Goal: Information Seeking & Learning: Find specific page/section

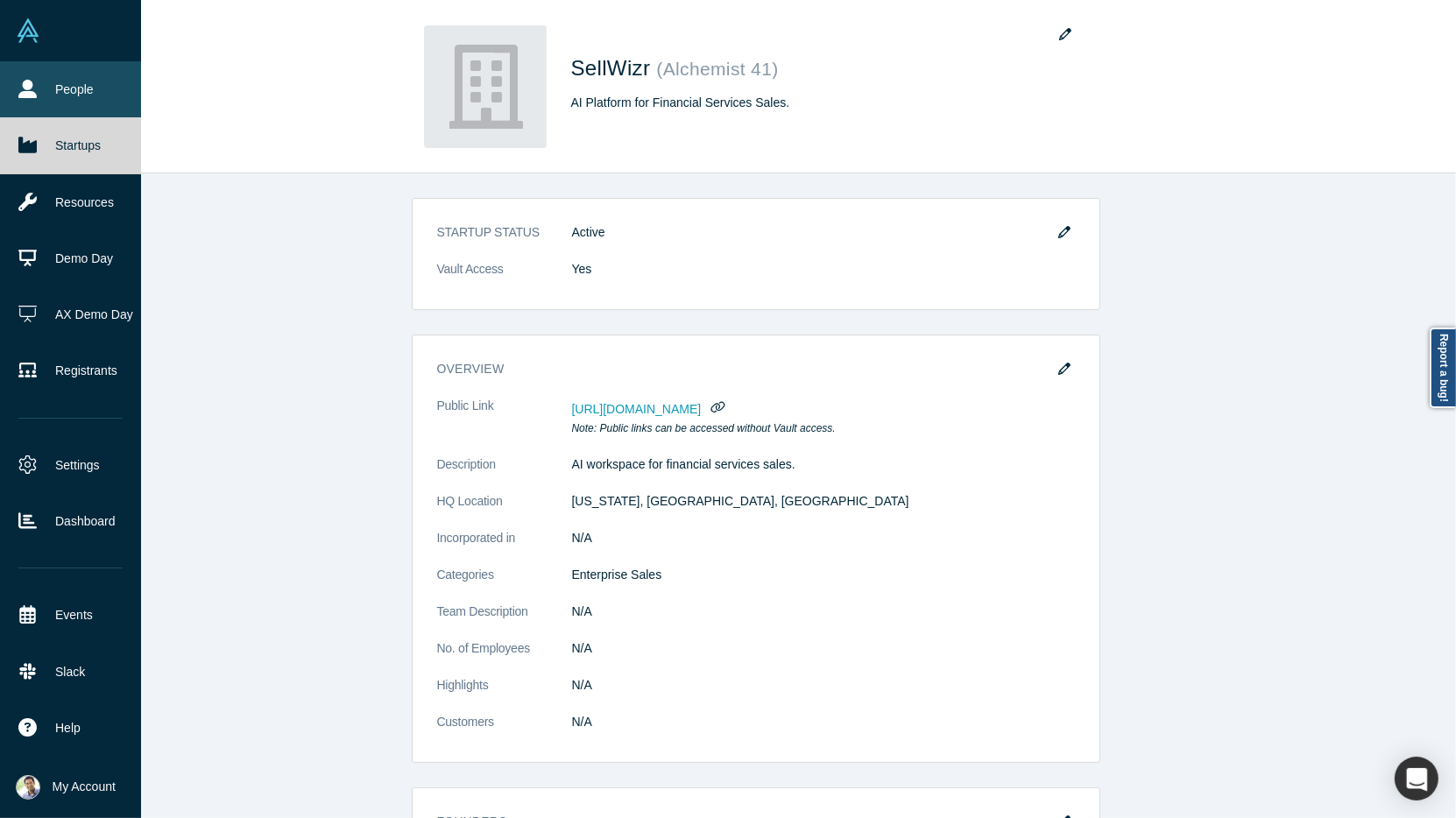
click at [41, 96] on link "People" at bounding box center [70, 89] width 141 height 56
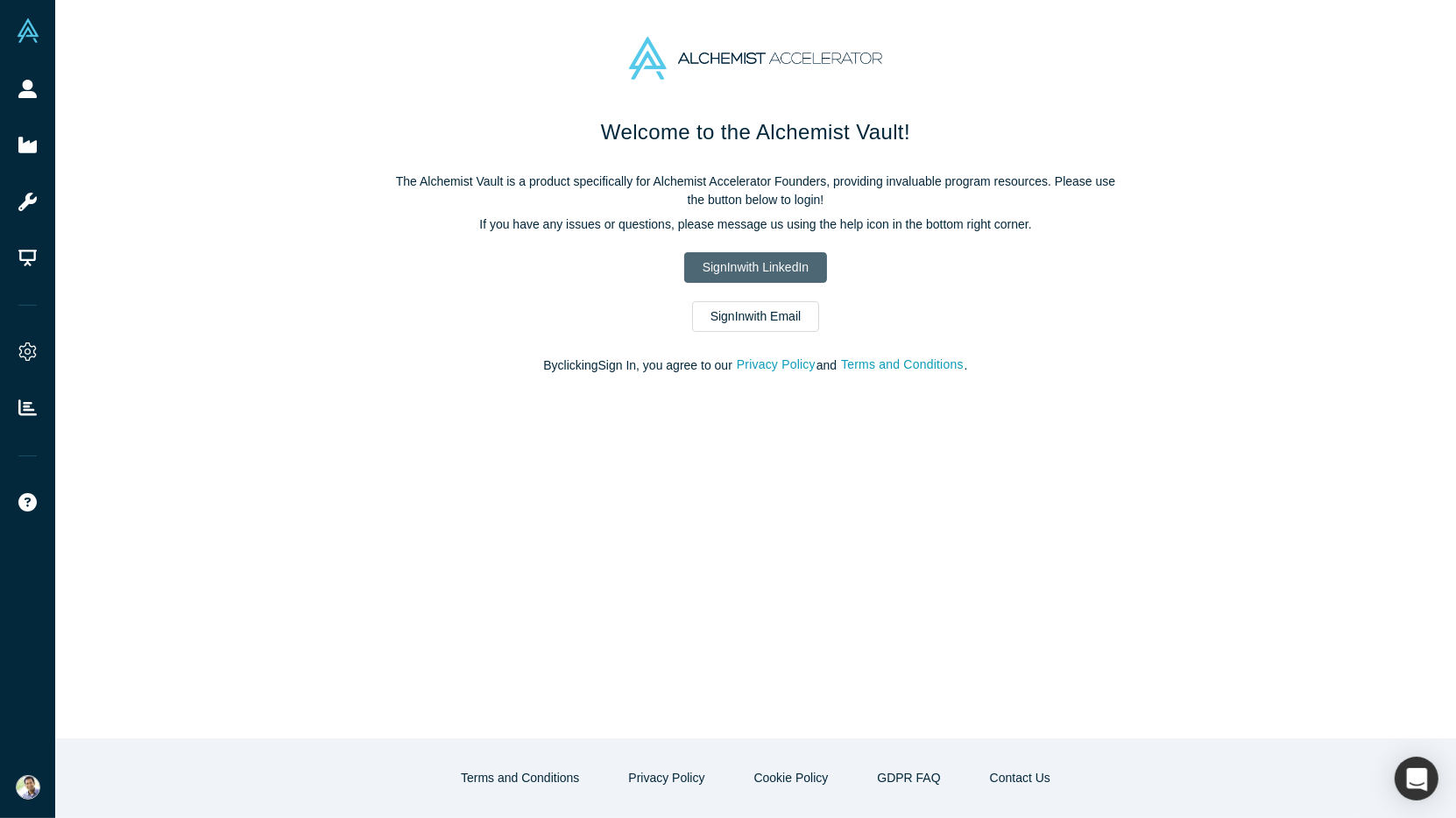
click at [729, 261] on link "Sign In with LinkedIn" at bounding box center [755, 267] width 143 height 30
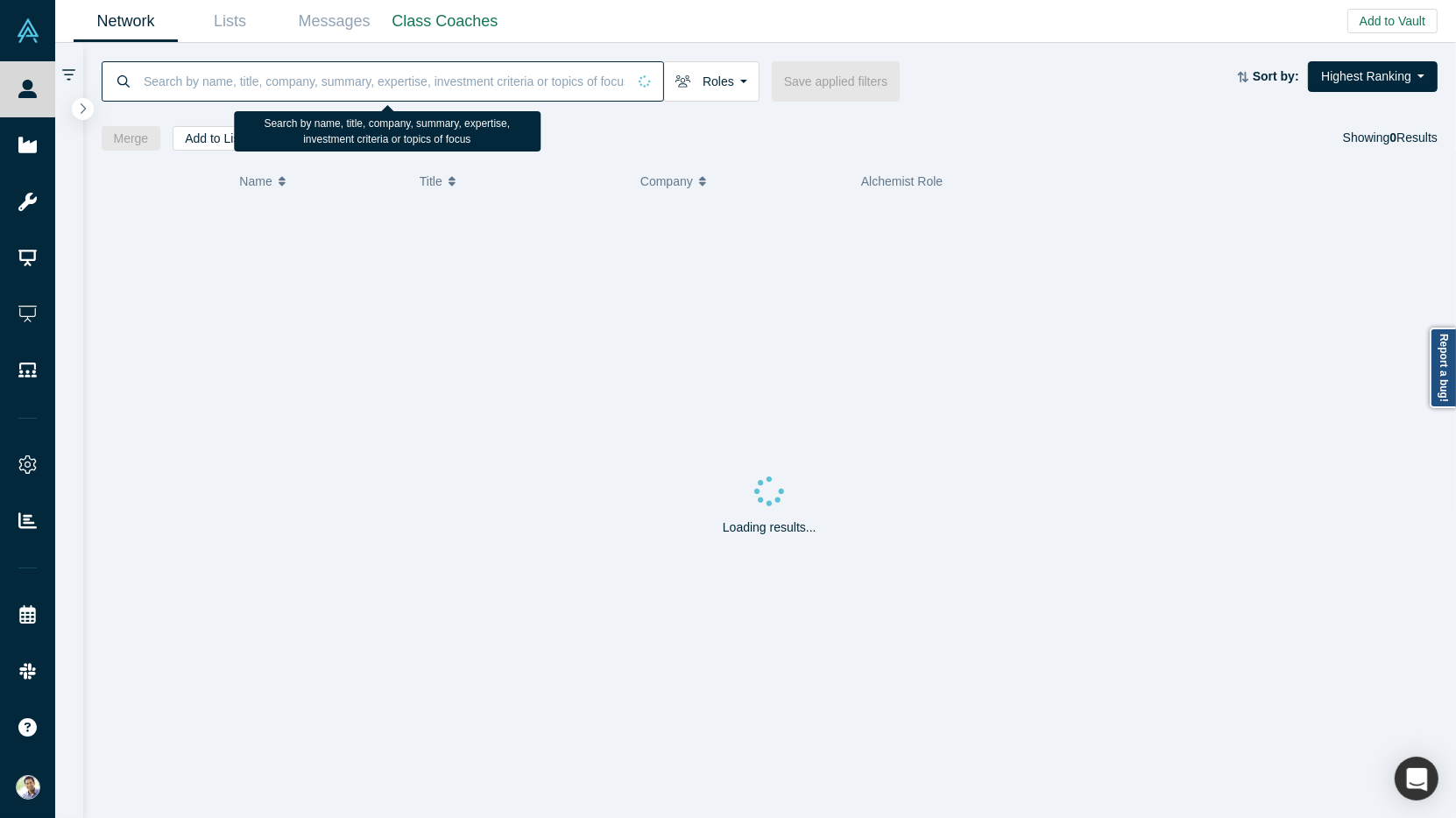
click at [231, 81] on input at bounding box center [384, 81] width 484 height 41
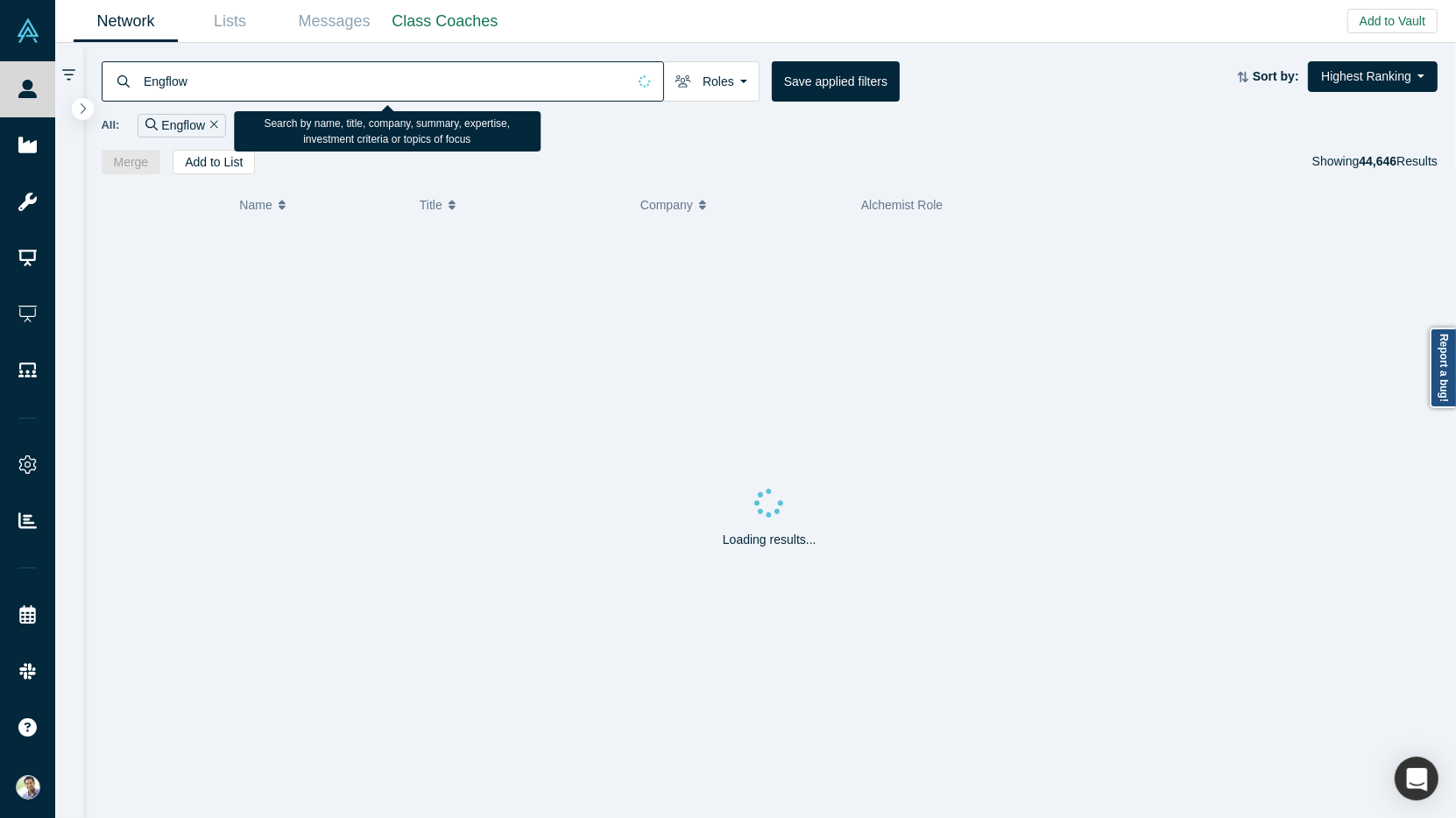
type input "Engflow"
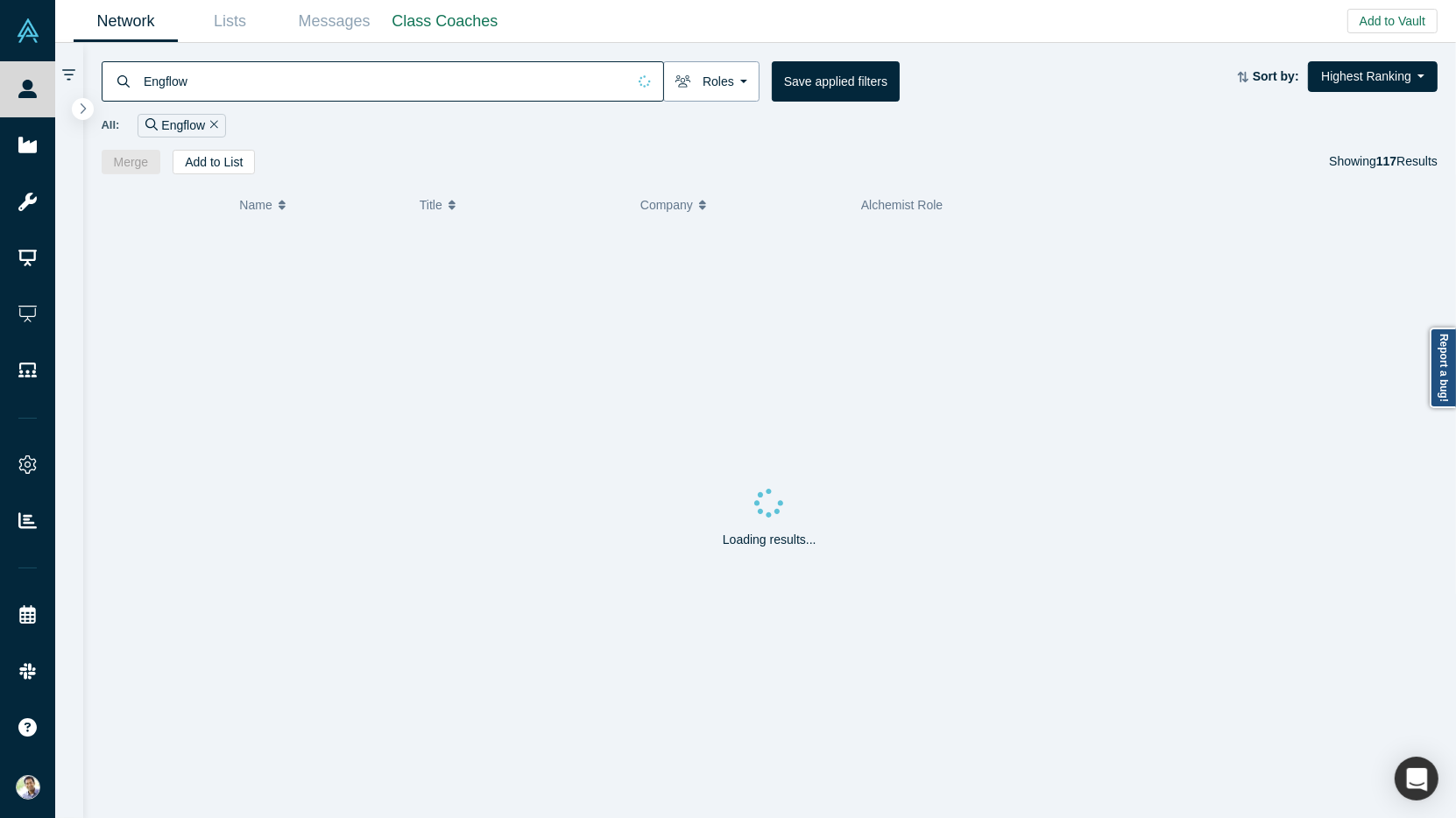
click at [711, 89] on button "Roles" at bounding box center [711, 81] width 97 height 40
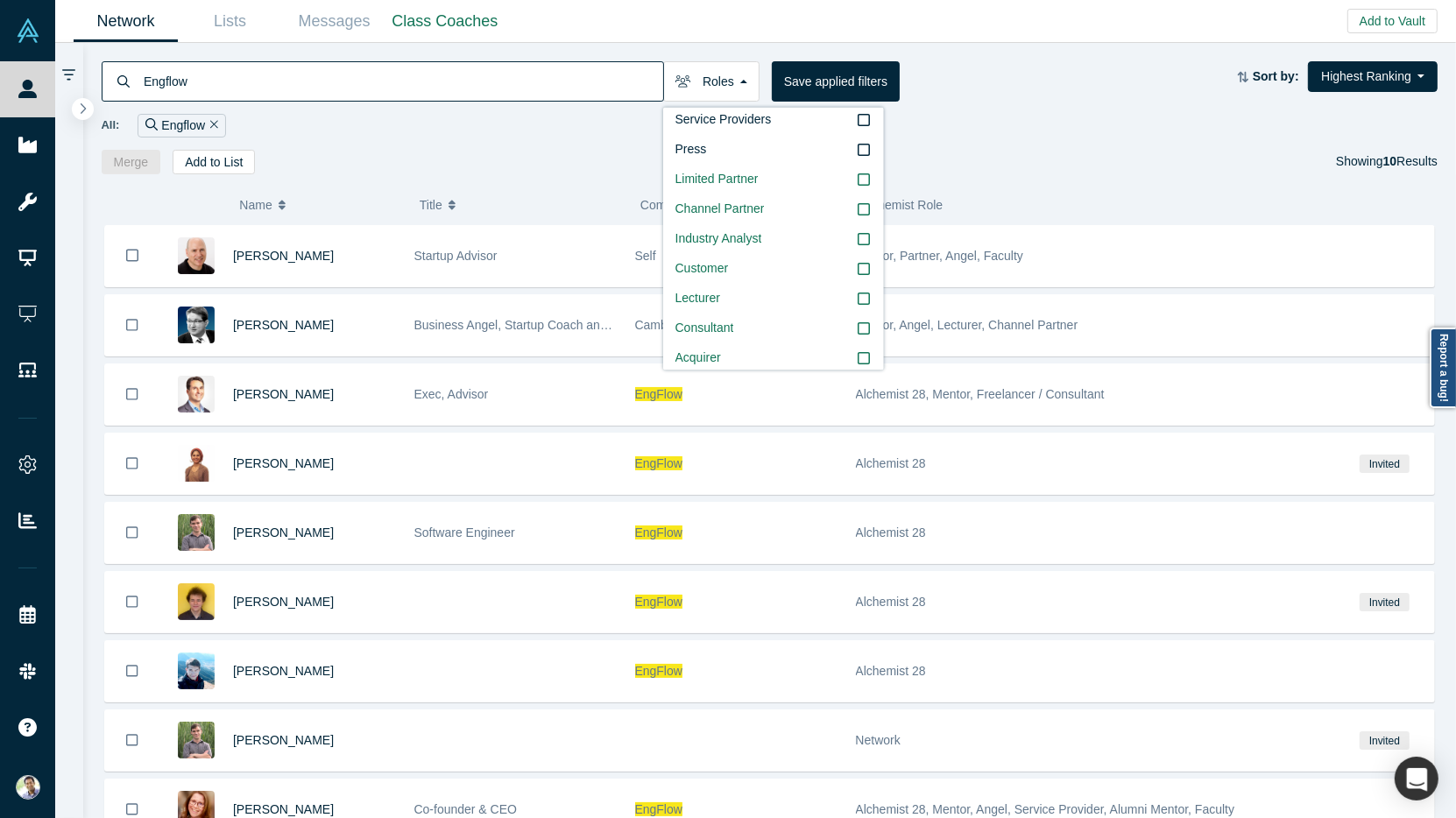
scroll to position [300, 0]
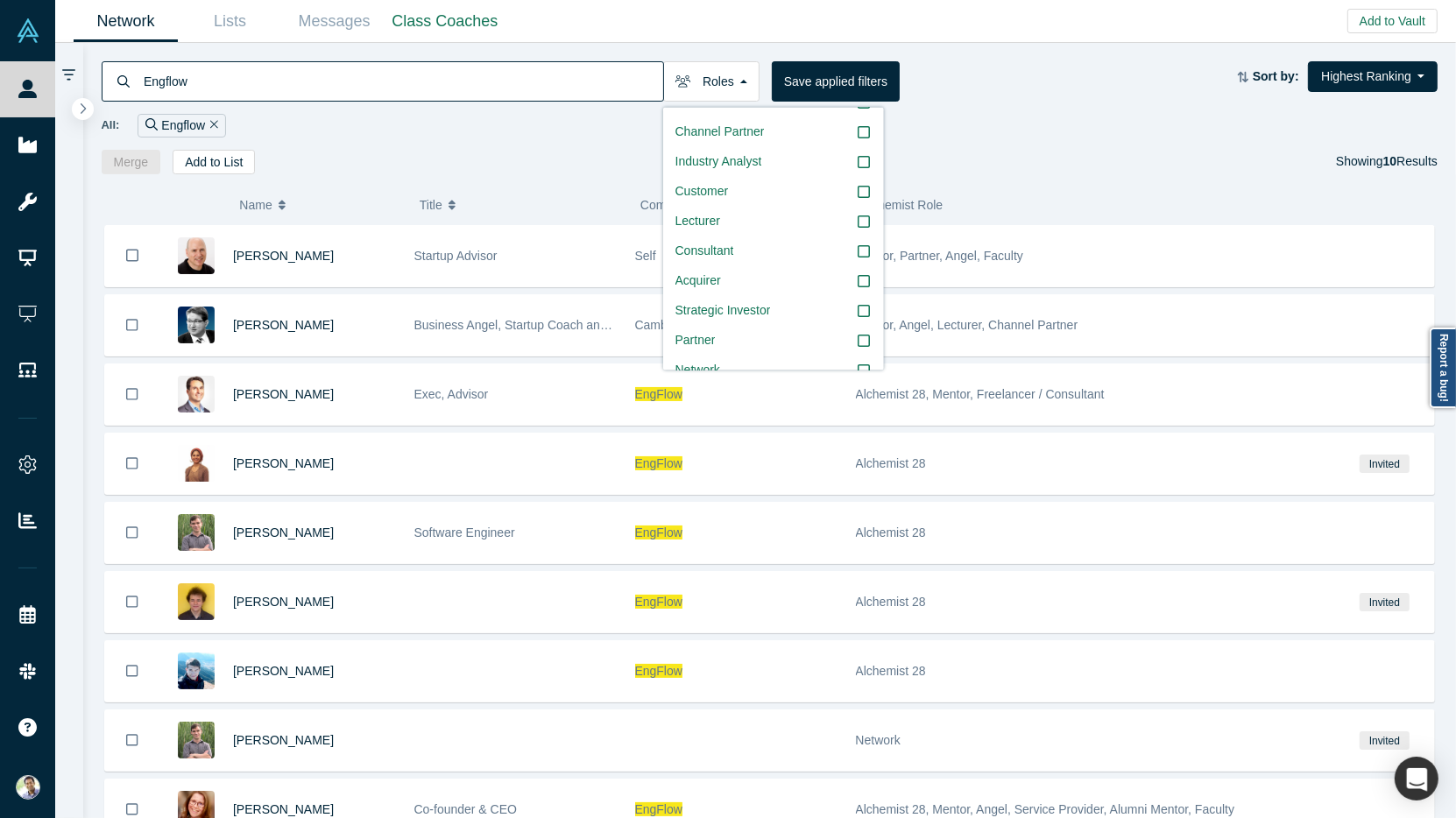
click at [449, 165] on div "Merge Add to List Showing 10 Results" at bounding box center [770, 161] width 1338 height 24
